Goal: Transaction & Acquisition: Purchase product/service

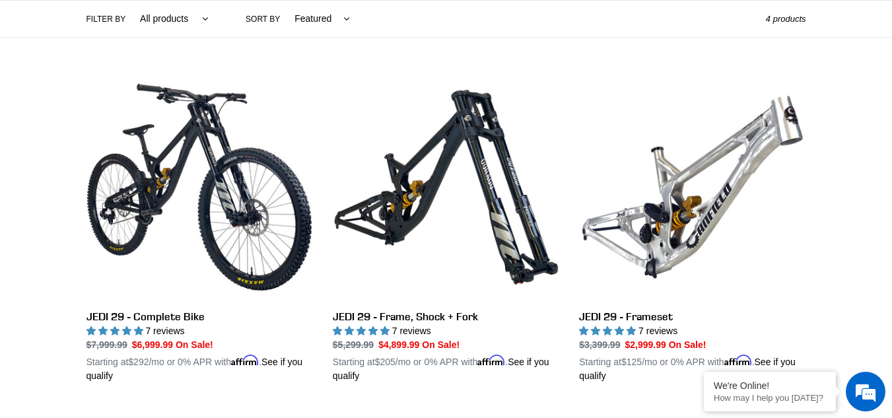
scroll to position [320, 0]
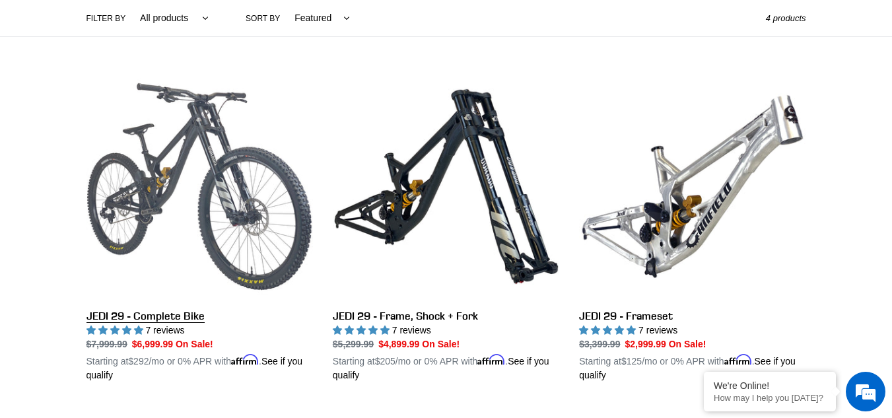
click at [229, 232] on link "JEDI 29 - Complete Bike" at bounding box center [199, 227] width 226 height 309
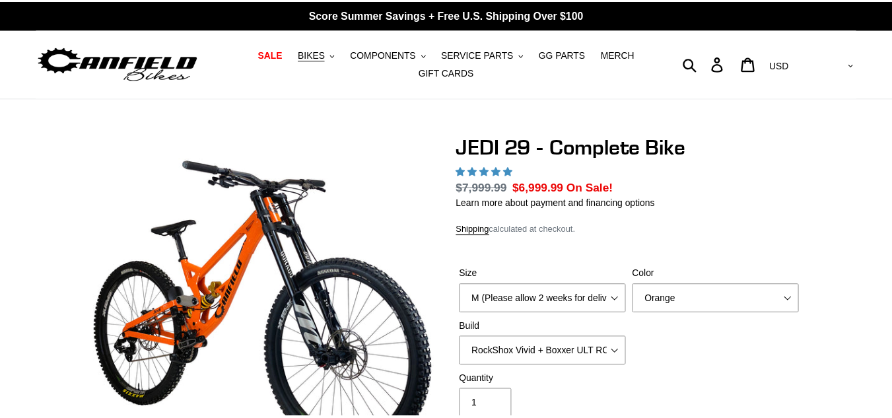
scroll to position [77, 0]
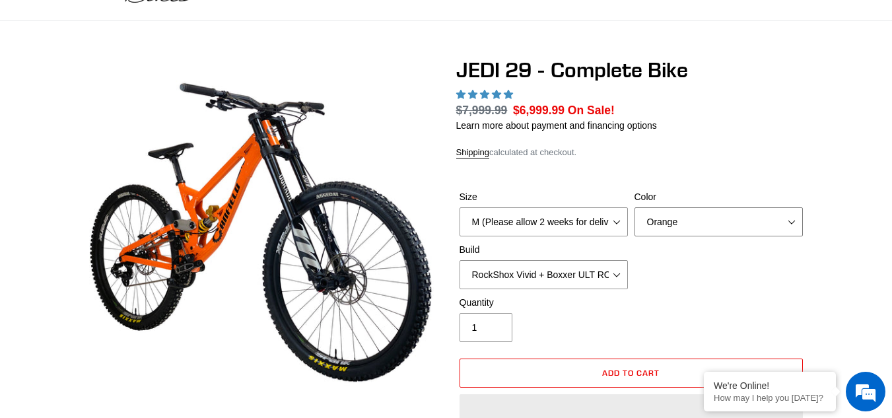
click at [651, 207] on select "Orange Stealth Black Raw" at bounding box center [718, 221] width 168 height 29
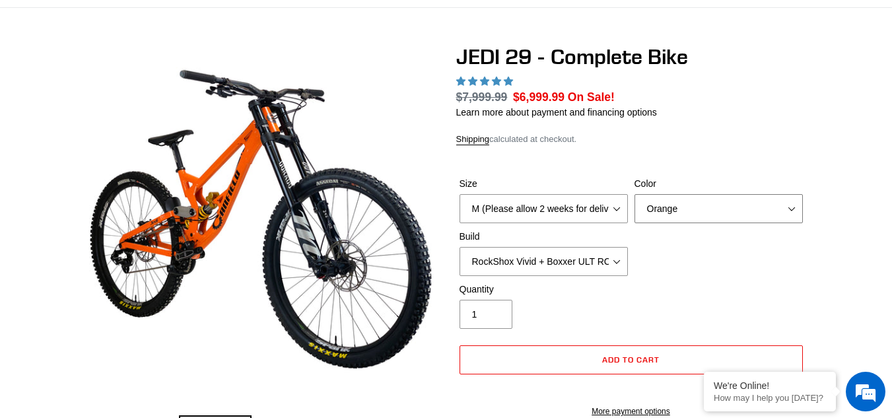
scroll to position [0, 0]
select select "Stealth Black"
click at [634, 194] on select "Orange Stealth Black Raw" at bounding box center [718, 208] width 168 height 29
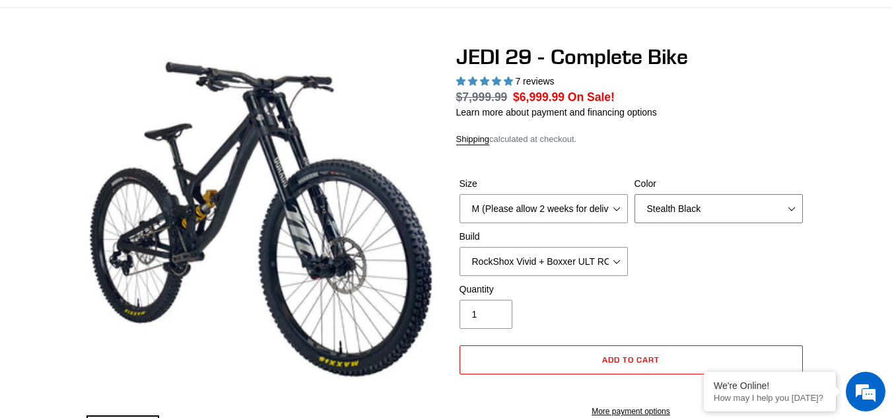
select select "highest-rating"
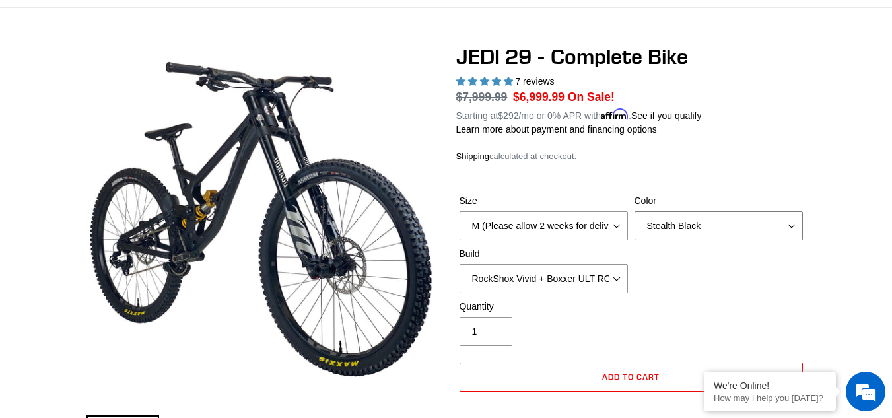
click at [720, 214] on select "Orange Stealth Black Raw" at bounding box center [718, 225] width 168 height 29
click at [634, 211] on select "Orange Stealth Black Raw" at bounding box center [718, 225] width 168 height 29
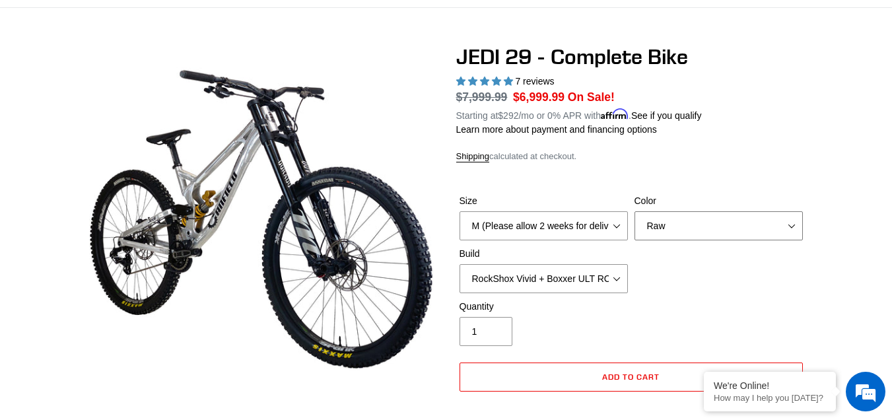
click at [729, 234] on select "Orange Stealth Black Raw" at bounding box center [718, 225] width 168 height 29
click at [634, 211] on select "Orange Stealth Black Raw" at bounding box center [718, 225] width 168 height 29
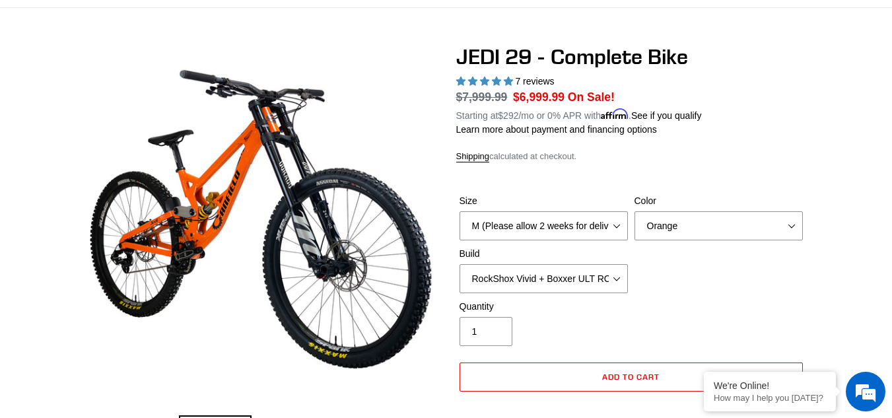
click at [725, 245] on div "Size M (Please allow 2 weeks for delivery) L (Please allow 2 weeks for delivery…" at bounding box center [631, 247] width 350 height 106
click at [734, 231] on select "Orange Stealth Black Raw" at bounding box center [718, 225] width 168 height 29
select select "Stealth Black"
click at [634, 211] on select "Orange Stealth Black Raw" at bounding box center [718, 225] width 168 height 29
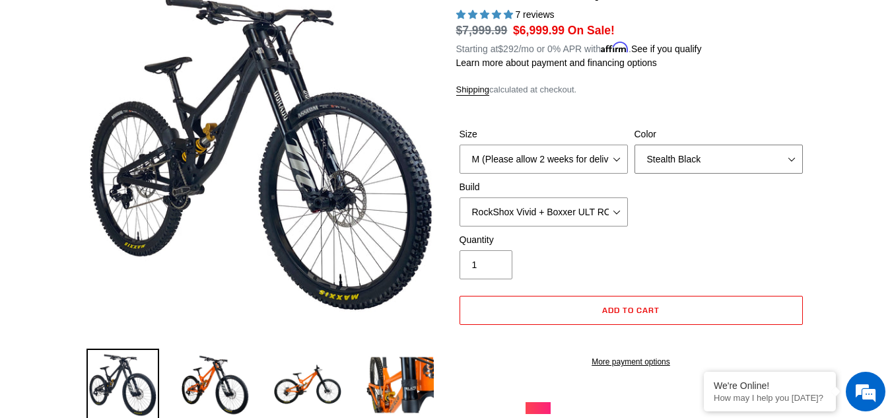
scroll to position [160, 0]
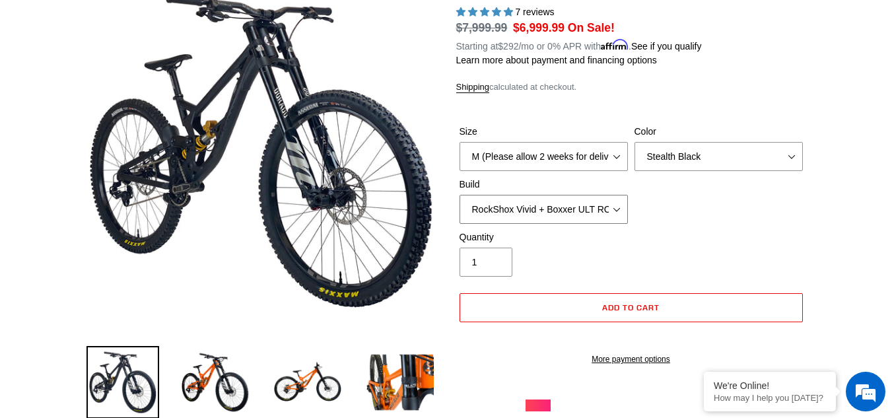
click at [587, 211] on select "RockShox Vivid + Boxxer ULT RC2 C3 200 + SRAM XO RockShox Vivid + Boxxer ULT RC…" at bounding box center [543, 209] width 168 height 29
click at [459, 195] on select "RockShox Vivid + Boxxer ULT RC2 C3 200 + SRAM XO RockShox Vivid + Boxxer ULT RC…" at bounding box center [543, 209] width 168 height 29
click at [609, 205] on select "RockShox Vivid + Boxxer ULT RC2 C3 200 + SRAM XO RockShox Vivid + Boxxer ULT RC…" at bounding box center [543, 209] width 168 height 29
click at [459, 195] on select "RockShox Vivid + Boxxer ULT RC2 C3 200 + SRAM XO RockShox Vivid + Boxxer ULT RC…" at bounding box center [543, 209] width 168 height 29
click at [599, 205] on select "RockShox Vivid + Boxxer ULT RC2 C3 200 + SRAM XO RockShox Vivid + Boxxer ULT RC…" at bounding box center [543, 209] width 168 height 29
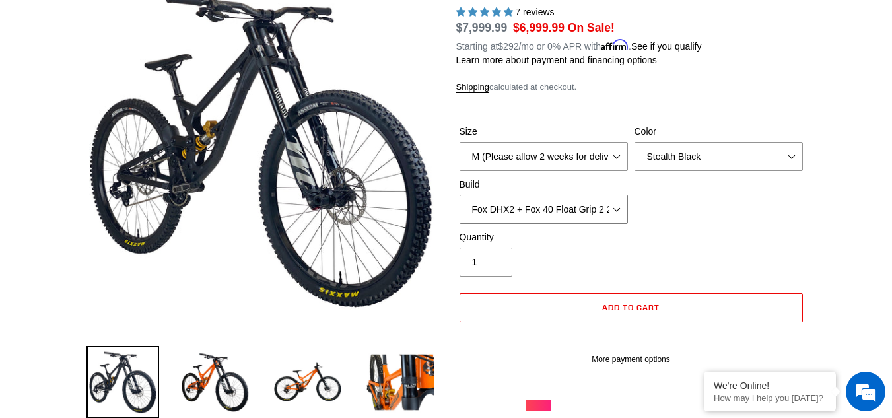
click at [459, 195] on select "RockShox Vivid + Boxxer ULT RC2 C3 200 + SRAM XO RockShox Vivid + Boxxer ULT RC…" at bounding box center [543, 209] width 168 height 29
click at [522, 209] on select "RockShox Vivid + Boxxer ULT RC2 C3 200 + SRAM XO RockShox Vivid + Boxxer ULT RC…" at bounding box center [543, 209] width 168 height 29
select select "Fox DHX2 + Fox 40 Float Grip 2 203 + Shimano"
click at [459, 195] on select "RockShox Vivid + Boxxer ULT RC2 C3 200 + SRAM XO RockShox Vivid + Boxxer ULT RC…" at bounding box center [543, 209] width 168 height 29
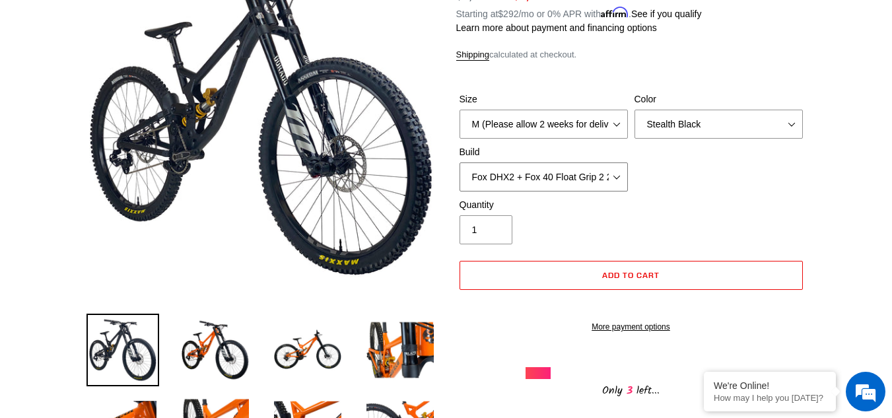
scroll to position [3, 0]
